Goal: Share content

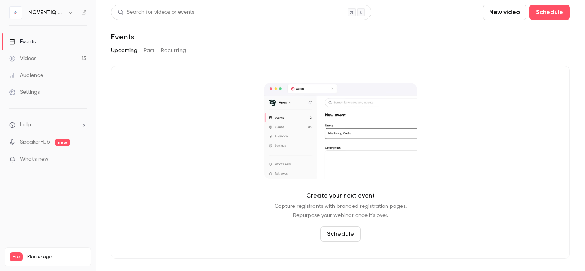
click at [45, 58] on link "Videos 15" at bounding box center [48, 58] width 96 height 17
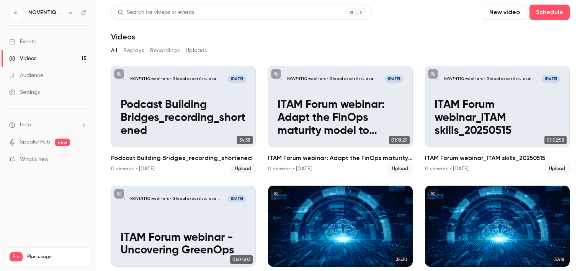
scroll to position [74, 0]
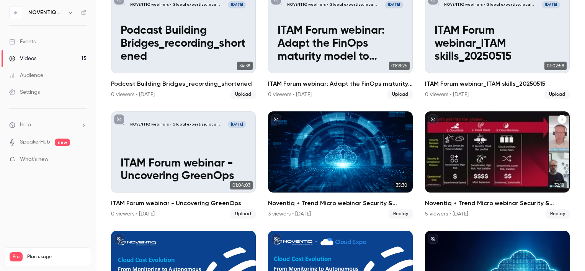
click at [511, 144] on div "Noventiq + Trend Micro webinar Security & Compliance" at bounding box center [497, 152] width 145 height 82
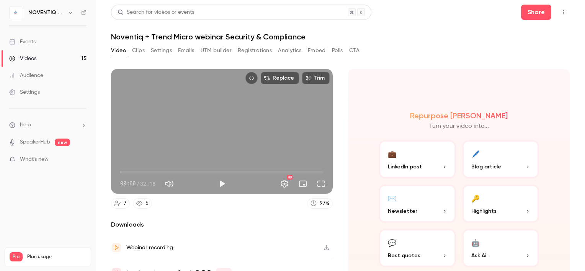
click at [163, 52] on button "Settings" at bounding box center [161, 50] width 21 height 12
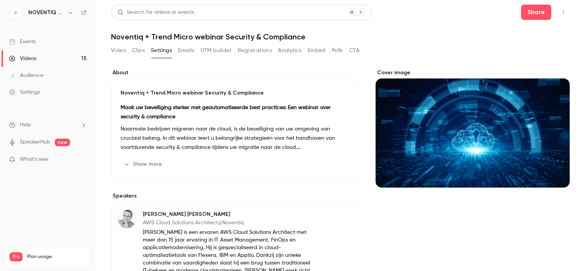
click at [45, 57] on link "Videos 15" at bounding box center [48, 58] width 96 height 17
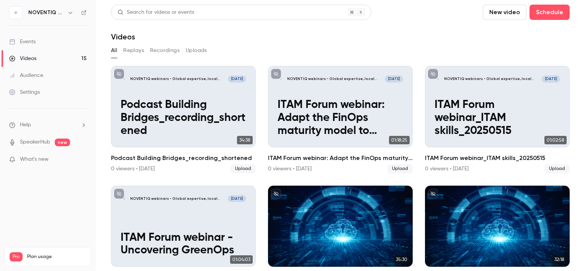
scroll to position [107, 0]
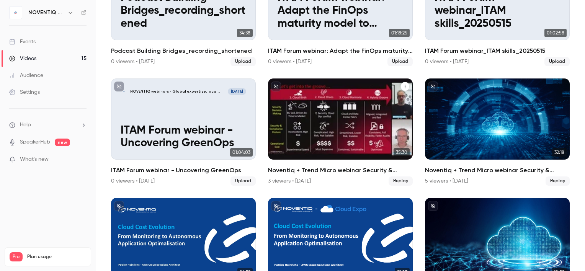
click at [342, 117] on div "Noventiq + Trend Micro webinar Security & Compliance" at bounding box center [340, 119] width 145 height 82
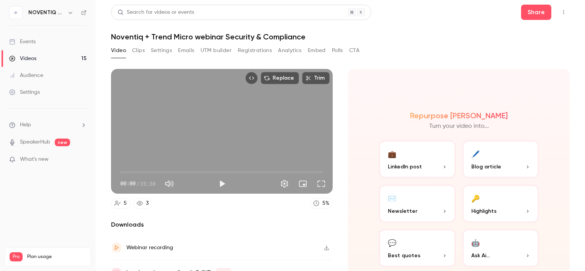
click at [161, 52] on button "Settings" at bounding box center [161, 50] width 21 height 12
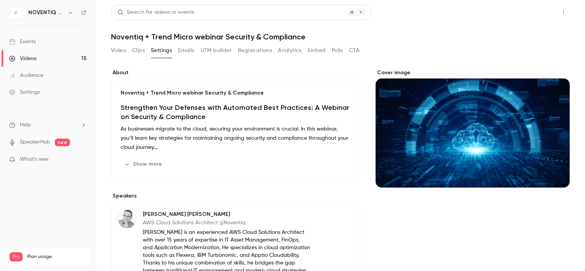
click at [535, 15] on button "Share" at bounding box center [536, 12] width 30 height 15
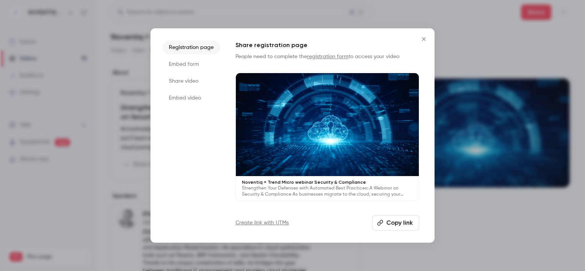
click at [393, 227] on button "Copy link" at bounding box center [395, 222] width 47 height 15
